Goal: Navigation & Orientation: Find specific page/section

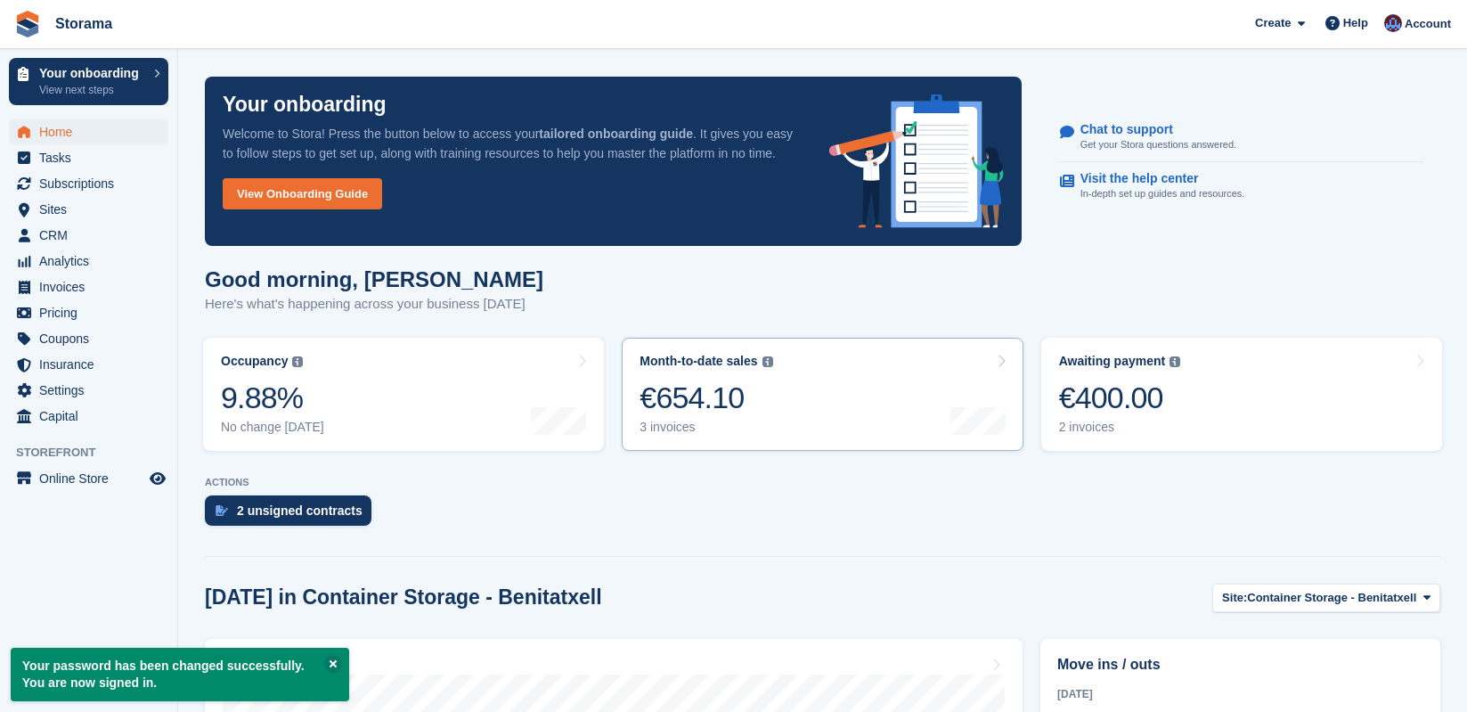
click at [730, 381] on div "€654.10" at bounding box center [705, 397] width 133 height 37
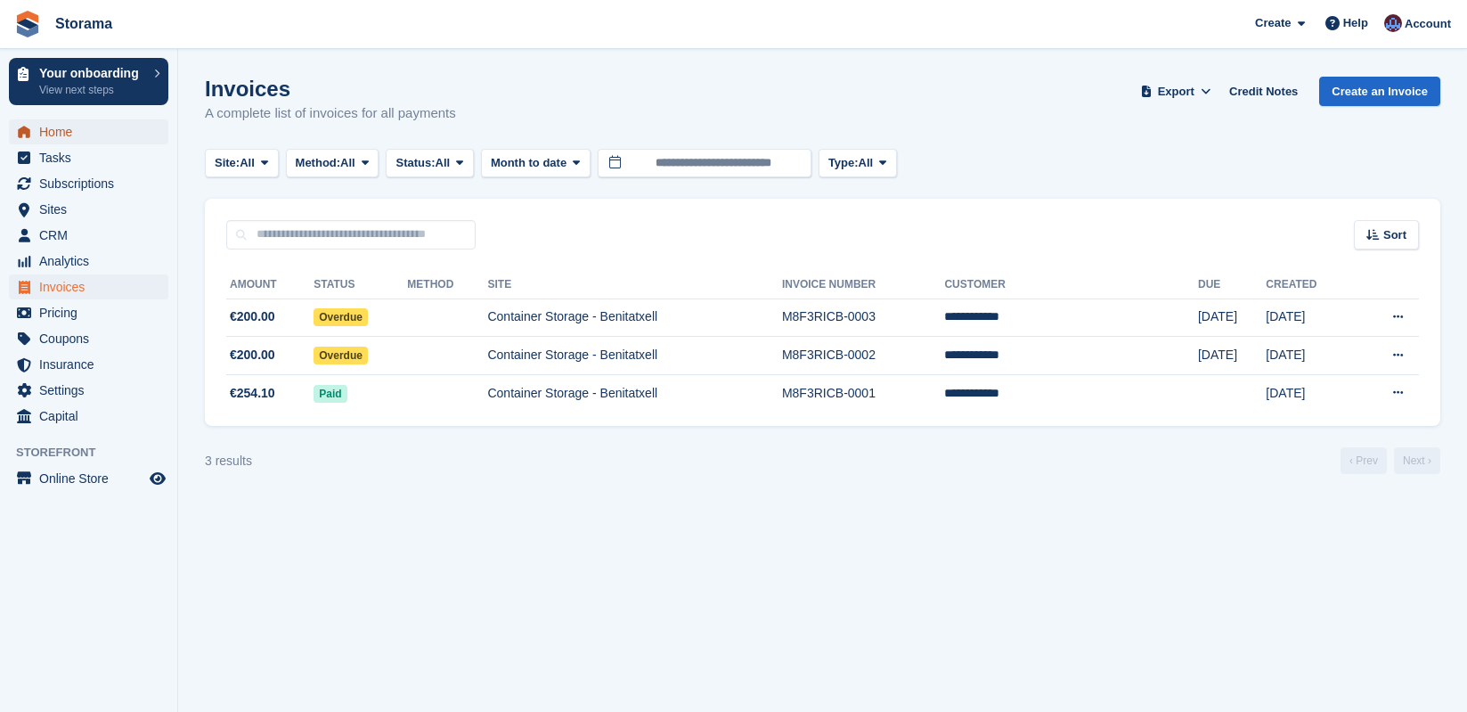
click at [131, 134] on span "Home" at bounding box center [92, 131] width 107 height 25
